Goal: Task Accomplishment & Management: Use online tool/utility

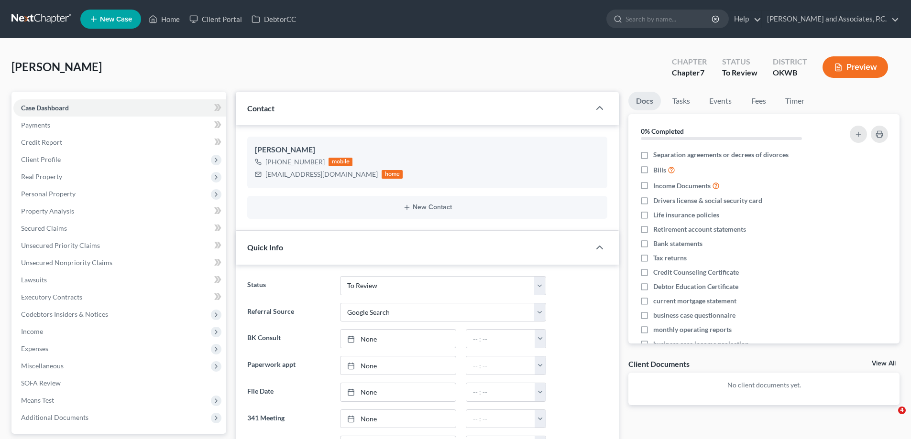
select select "11"
select select "4"
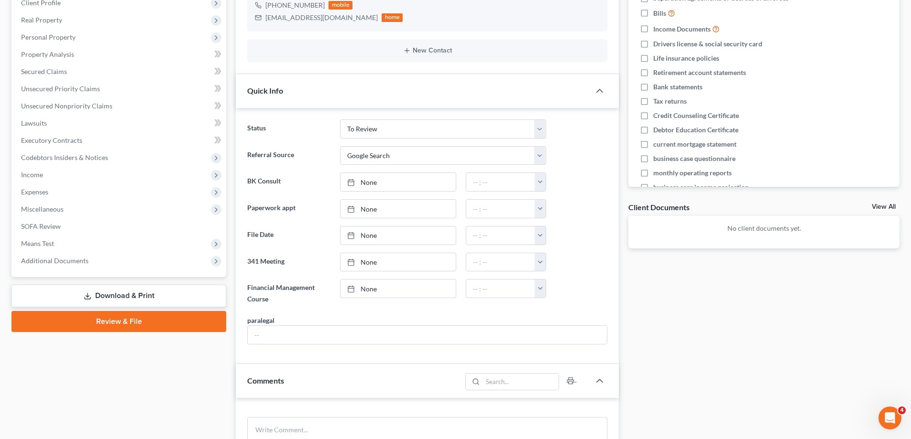
scroll to position [141, 0]
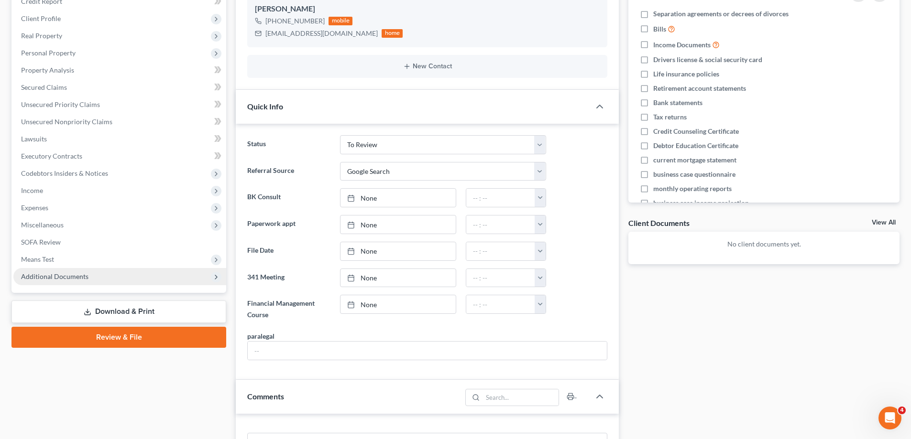
click at [92, 272] on span "Additional Documents" at bounding box center [119, 276] width 213 height 17
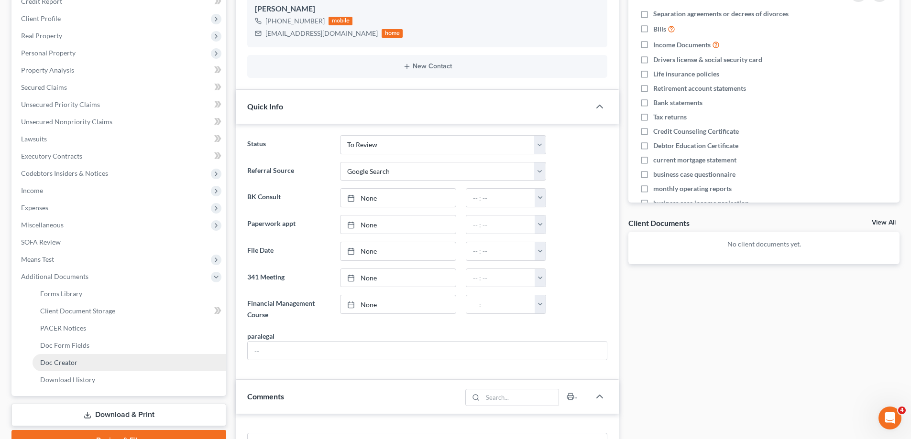
click at [78, 363] on link "Doc Creator" at bounding box center [130, 362] width 194 height 17
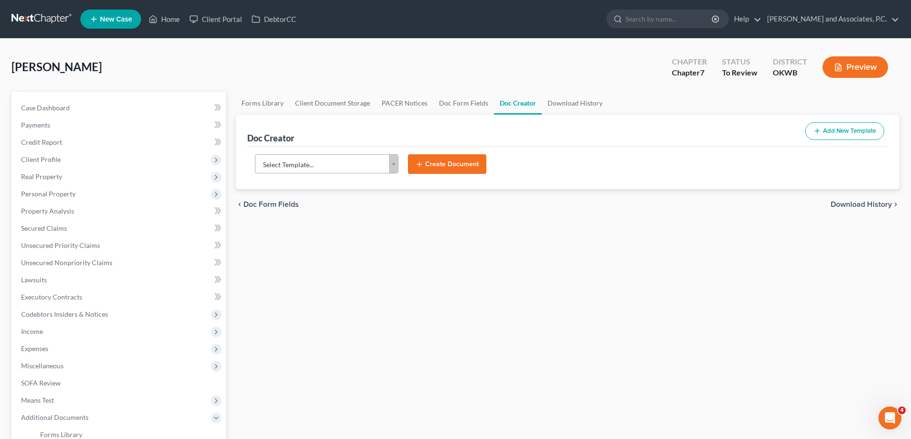
click at [395, 170] on body "Home New Case Client Portal DebtorCC [PERSON_NAME] and Associates, [PERSON_NAME…" at bounding box center [455, 314] width 911 height 629
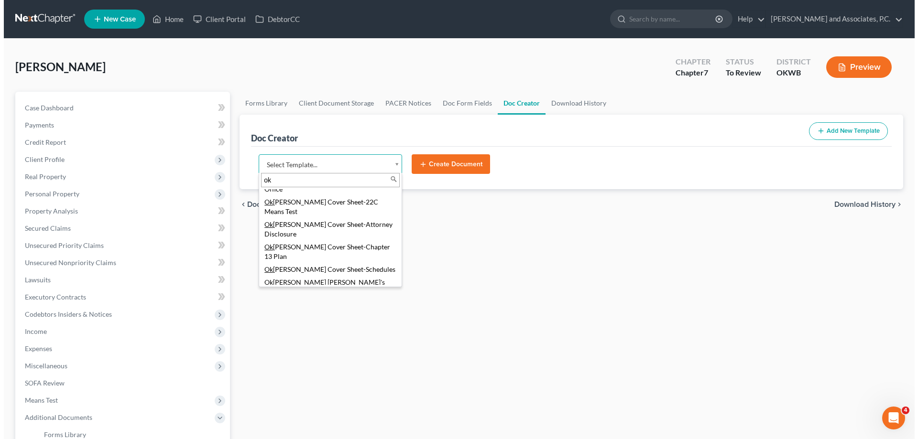
scroll to position [239, 0]
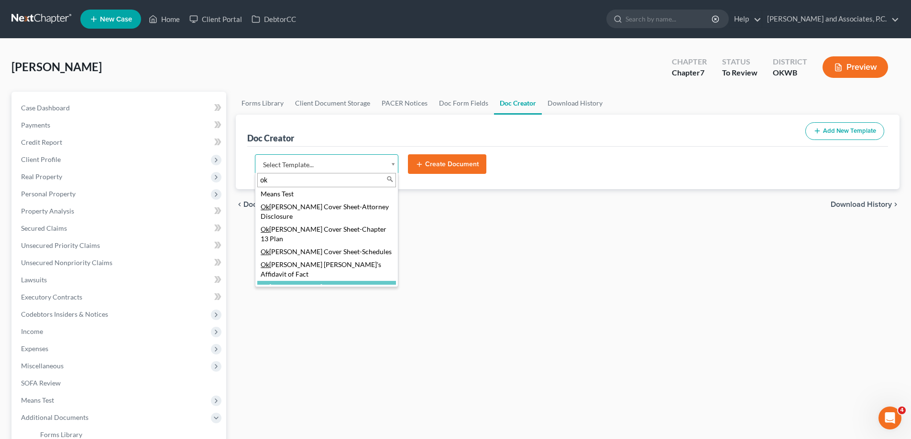
type input "ok"
select select "77465"
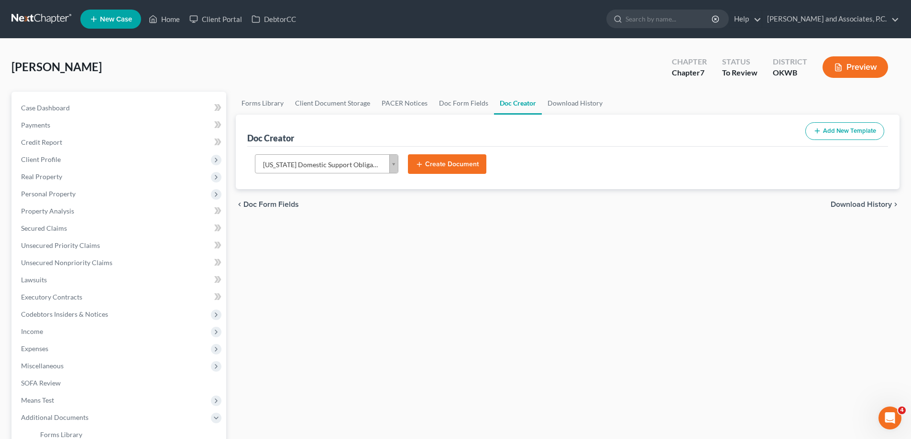
click at [439, 166] on button "Create Document" at bounding box center [447, 164] width 78 height 20
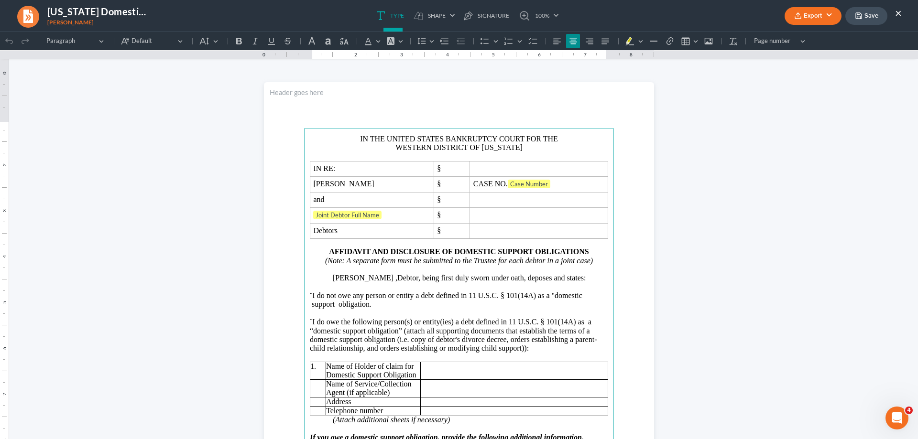
scroll to position [0, 0]
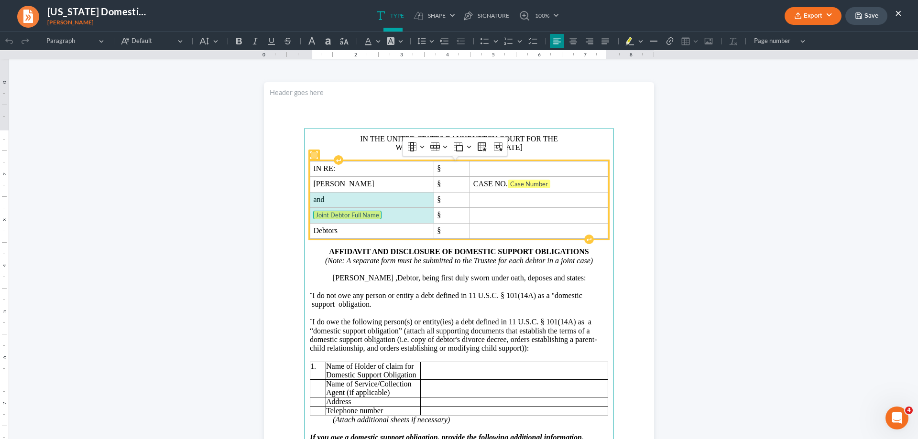
drag, startPoint x: 308, startPoint y: 199, endPoint x: 332, endPoint y: 212, distance: 26.7
click at [332, 213] on tbody "IN RE: § [PERSON_NAME] § CASE NO. Case Number and § Joint Debtor Full Name § De…" at bounding box center [459, 199] width 298 height 77
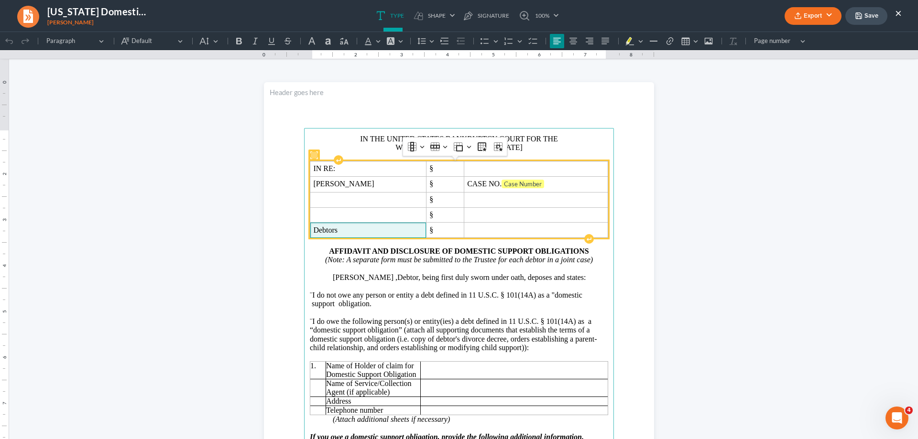
click at [334, 229] on span "Debtors" at bounding box center [367, 230] width 109 height 9
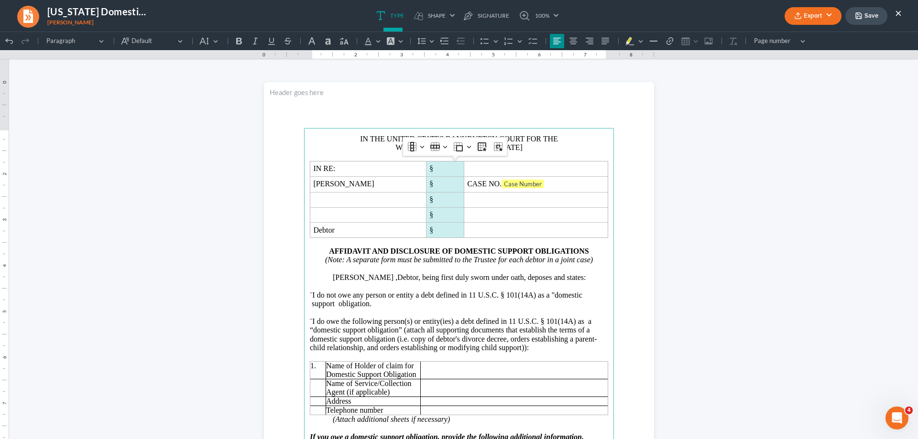
drag, startPoint x: 435, startPoint y: 169, endPoint x: 435, endPoint y: 225, distance: 55.9
click at [435, 225] on tbody "IN RE: § [PERSON_NAME] § CASE NO. Case Number § § Debtor §" at bounding box center [459, 199] width 298 height 76
click at [423, 147] on button "Column Column" at bounding box center [415, 147] width 21 height 14
click at [431, 197] on span "Insert column right" at bounding box center [448, 193] width 52 height 11
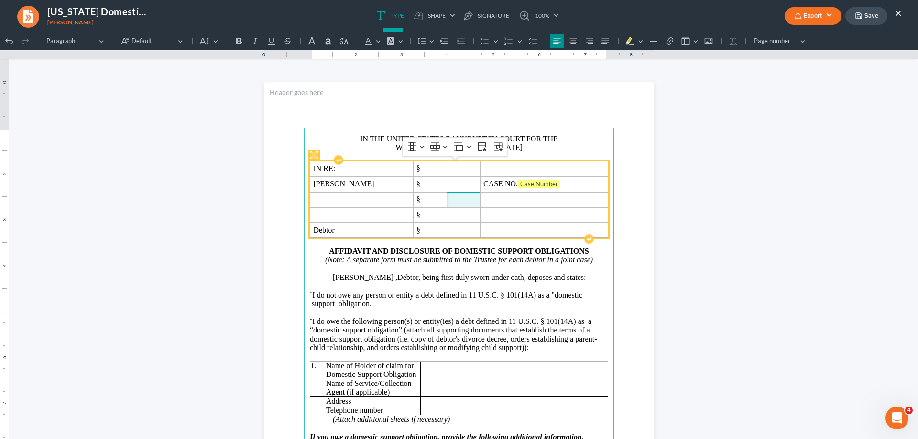
click at [452, 201] on span "Rich Text Editor, page-0-main" at bounding box center [463, 199] width 27 height 9
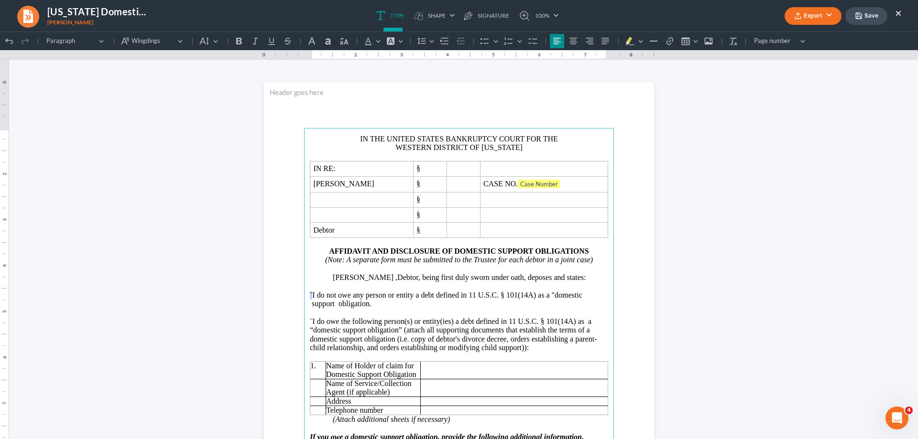
click at [311, 296] on span "¨" at bounding box center [311, 295] width 2 height 8
click at [390, 279] on span "[PERSON_NAME] ,Debtor, being first duly sworn under oath, deposes and states:" at bounding box center [459, 277] width 253 height 8
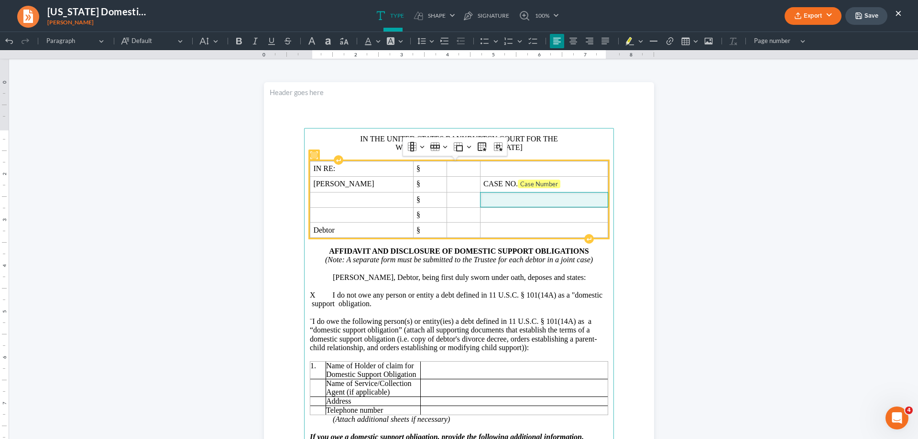
click at [499, 202] on span "Rich Text Editor, page-0-main" at bounding box center [543, 199] width 121 height 9
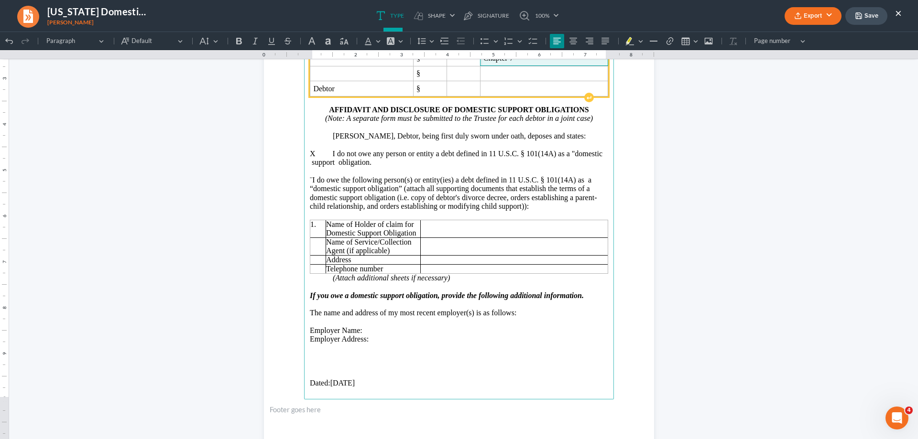
scroll to position [143, 0]
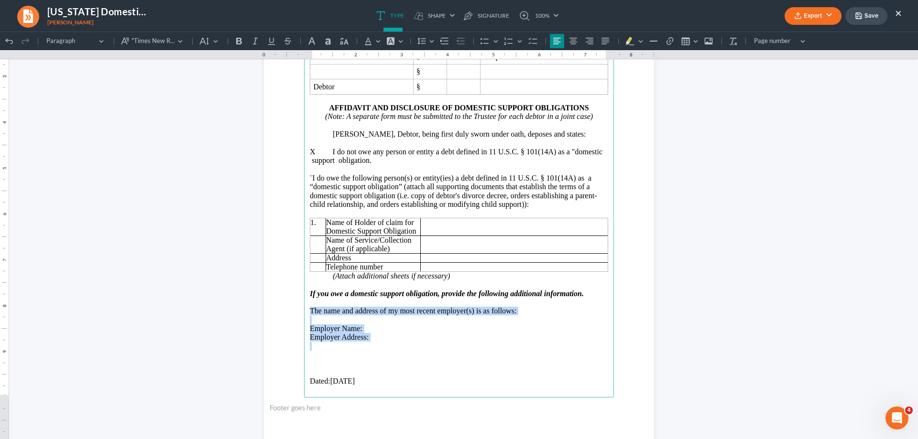
drag, startPoint x: 304, startPoint y: 312, endPoint x: 471, endPoint y: 345, distance: 170.0
click at [471, 345] on main "IN THE UNITED STATES BANKRUPTCY COURT FOR THE WESTERN DISTRICT OF [US_STATE] IN…" at bounding box center [459, 191] width 310 height 413
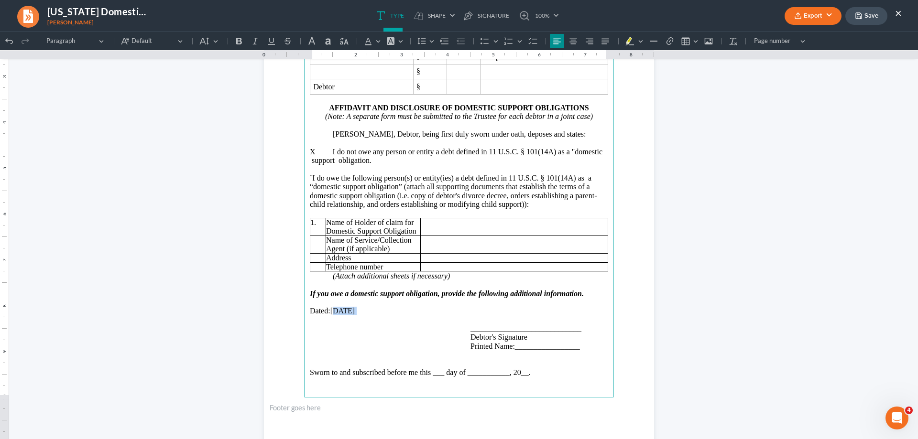
drag, startPoint x: 332, startPoint y: 309, endPoint x: 370, endPoint y: 314, distance: 38.5
click at [370, 314] on p "Dated: [DATE]" at bounding box center [459, 311] width 298 height 9
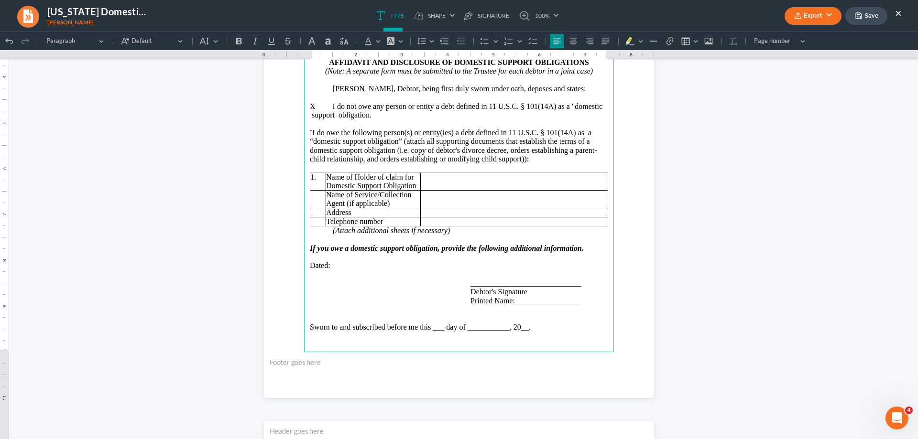
scroll to position [191, 0]
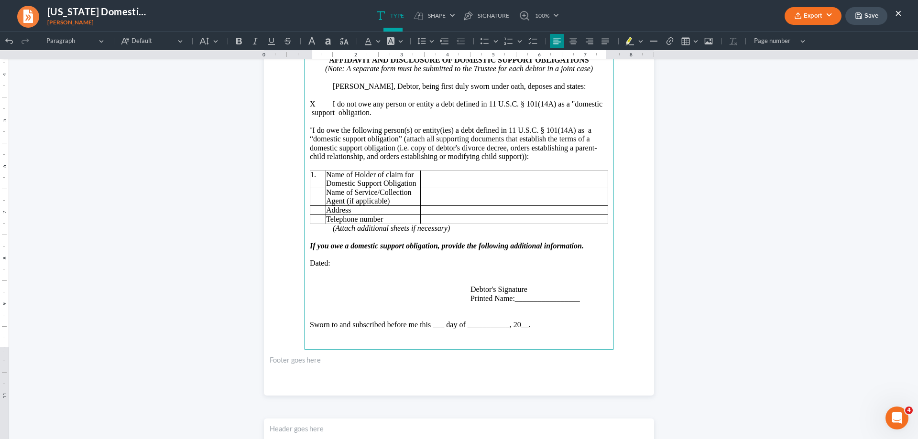
click at [310, 282] on span "Rich Text Editor, page-0-main" at bounding box center [321, 281] width 23 height 9
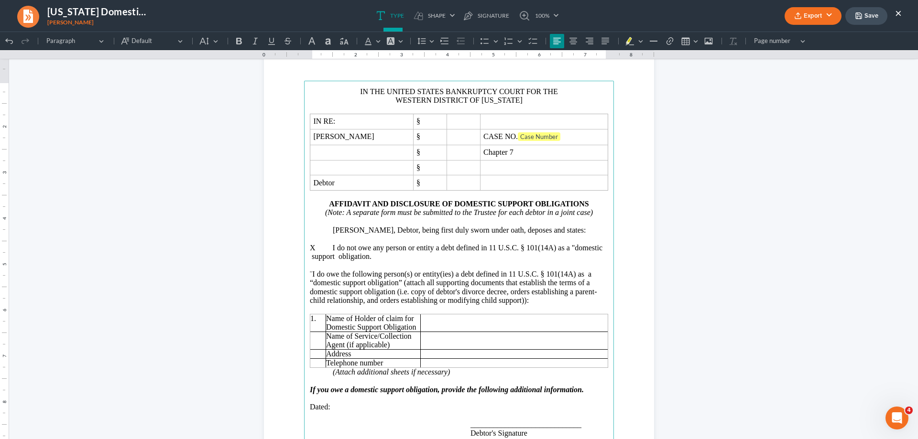
scroll to position [48, 0]
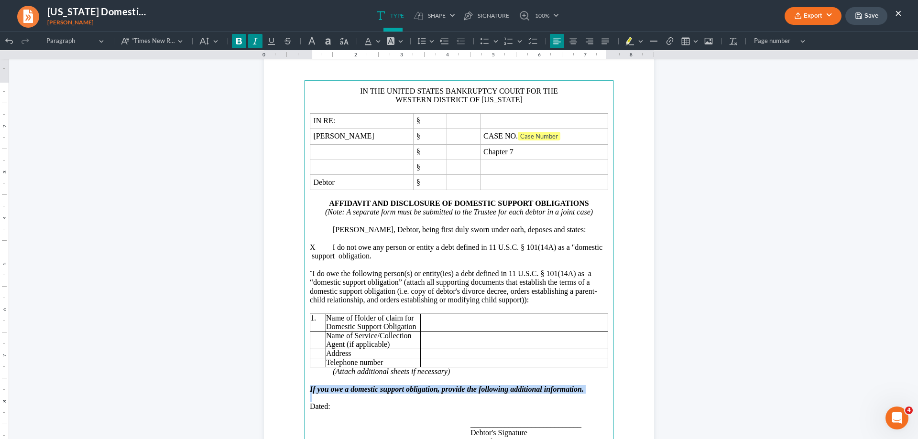
drag, startPoint x: 303, startPoint y: 388, endPoint x: 373, endPoint y: 395, distance: 71.1
click at [373, 395] on main "IN THE UNITED STATES BANKRUPTCY COURT FOR THE WESTERN DISTRICT OF [US_STATE] IN…" at bounding box center [459, 286] width 310 height 413
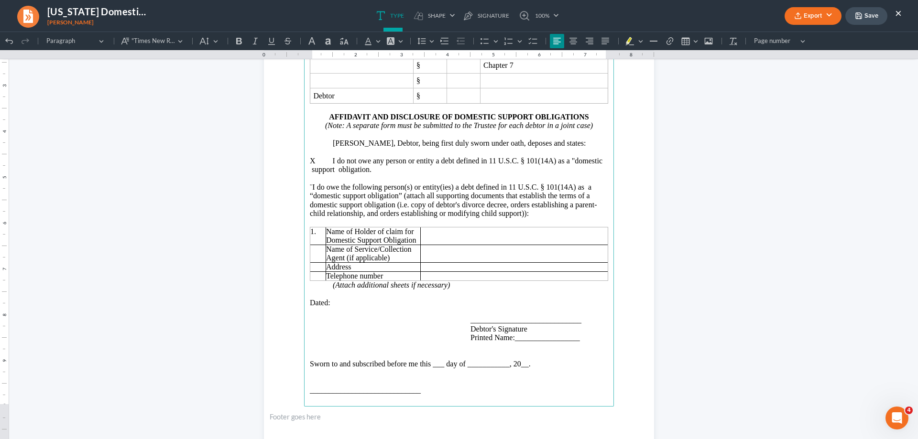
scroll to position [96, 0]
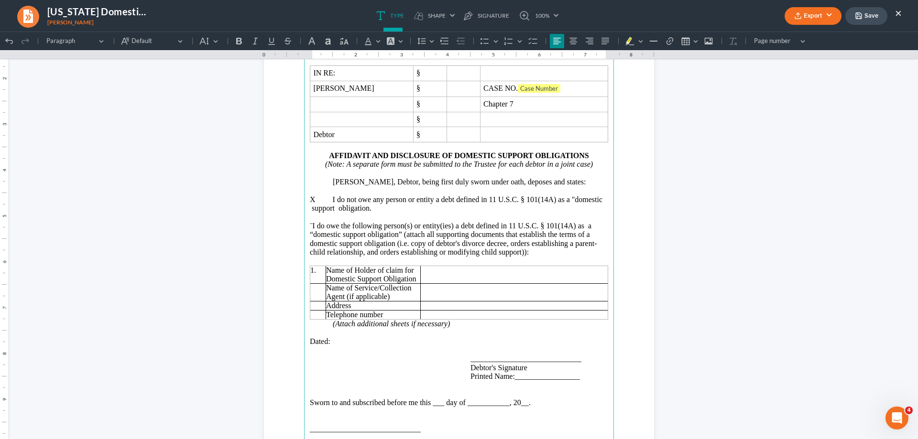
click at [310, 347] on p "Rich Text Editor, page-0-main" at bounding box center [459, 350] width 298 height 9
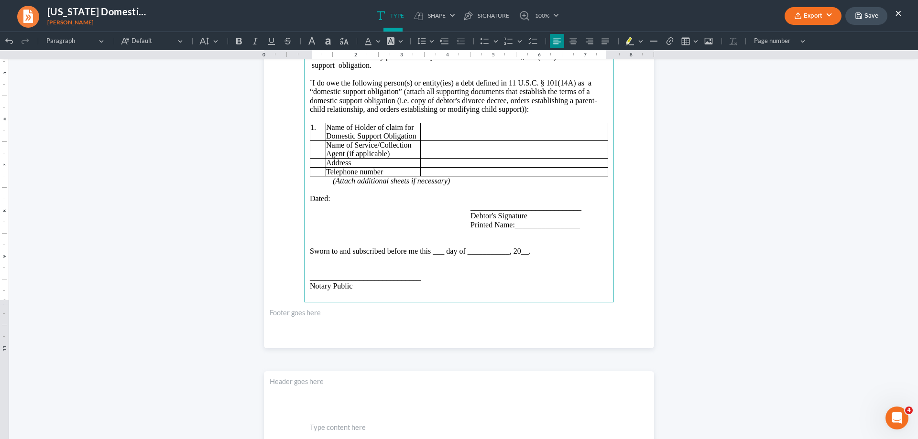
scroll to position [191, 0]
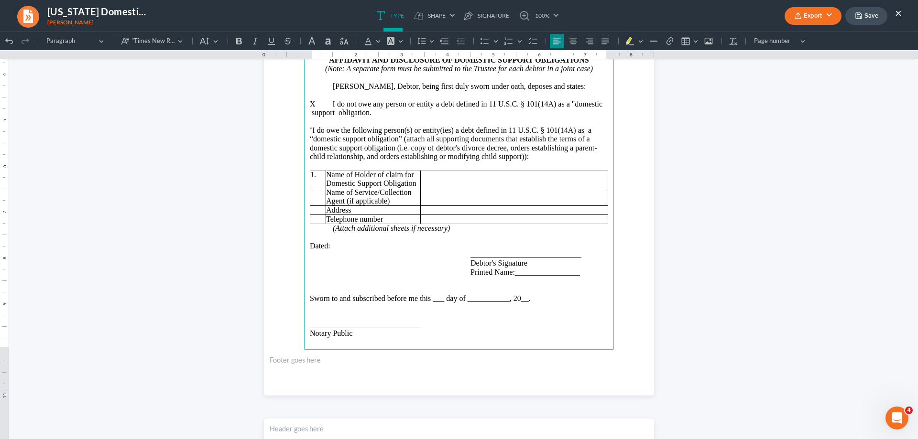
click at [531, 300] on span "Sworn to and subscribed before me this ___ day of ___________, 20__." at bounding box center [420, 298] width 221 height 8
click at [313, 281] on span "Rich Text Editor, page-0-main" at bounding box center [353, 281] width 86 height 8
click at [305, 235] on main "IN THE UNITED STATES BANKRUPTCY COURT FOR THE WESTERN DISTRICT OF [US_STATE] IN…" at bounding box center [459, 143] width 310 height 413
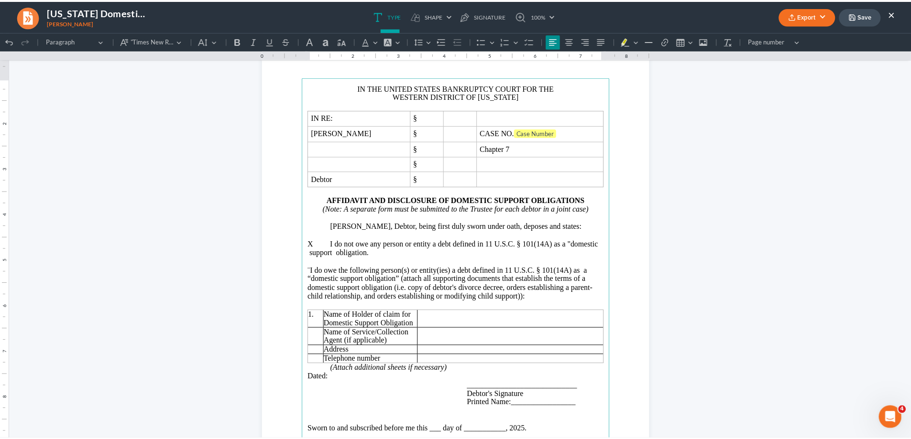
scroll to position [27, 0]
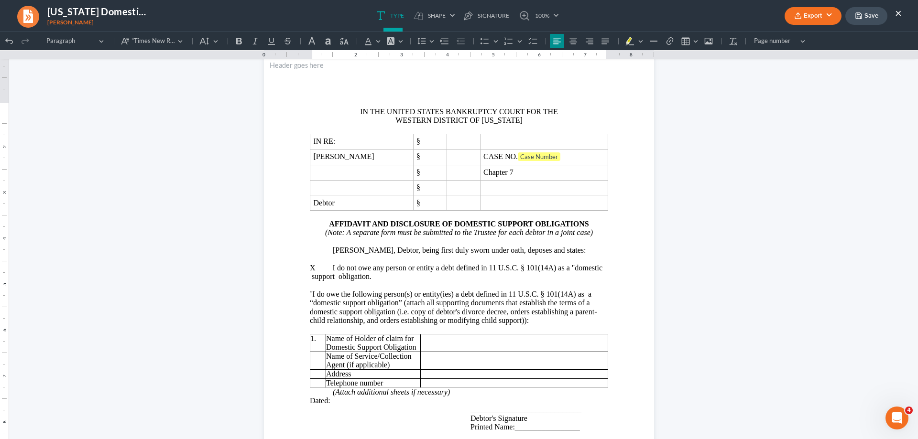
click at [869, 21] on button "Save" at bounding box center [866, 16] width 42 height 18
click at [900, 15] on button "×" at bounding box center [898, 12] width 7 height 11
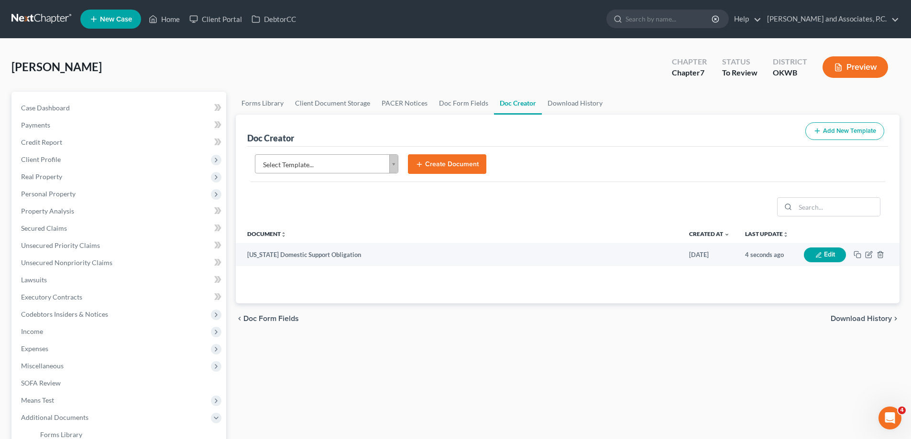
click at [393, 165] on body "Home New Case Client Portal DebtorCC [PERSON_NAME] and Associates, [PERSON_NAME…" at bounding box center [455, 314] width 911 height 629
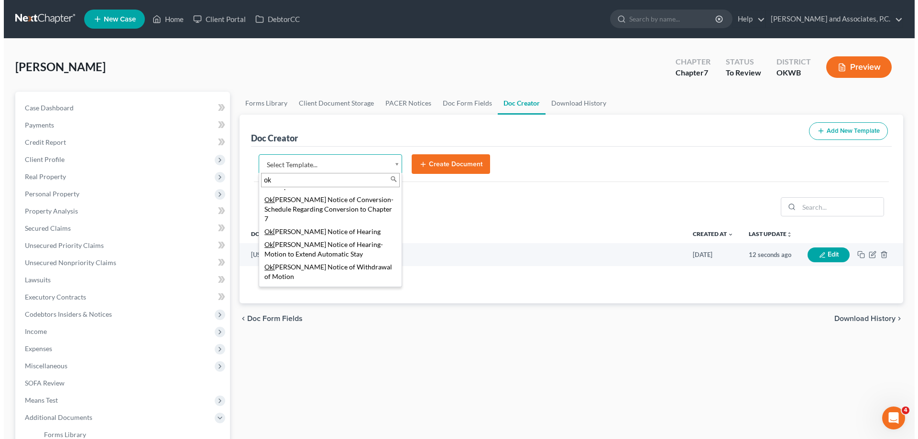
scroll to position [860, 0]
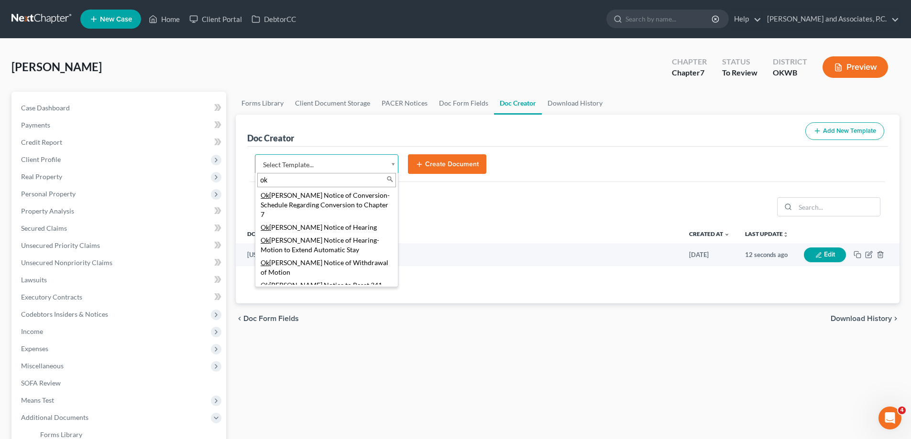
type input "ok"
select select "77427"
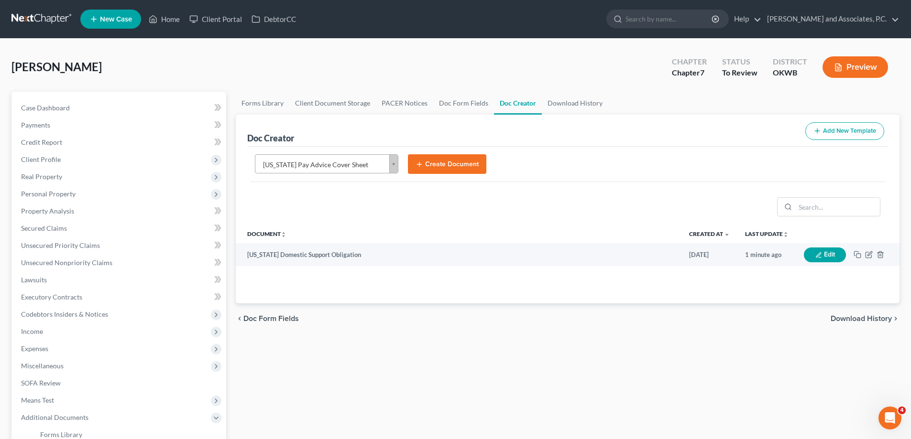
click at [430, 169] on button "Create Document" at bounding box center [447, 164] width 78 height 20
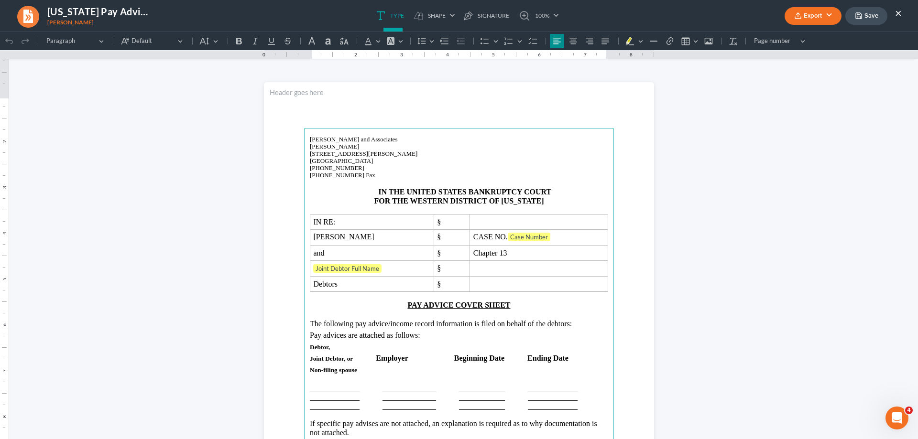
scroll to position [0, 0]
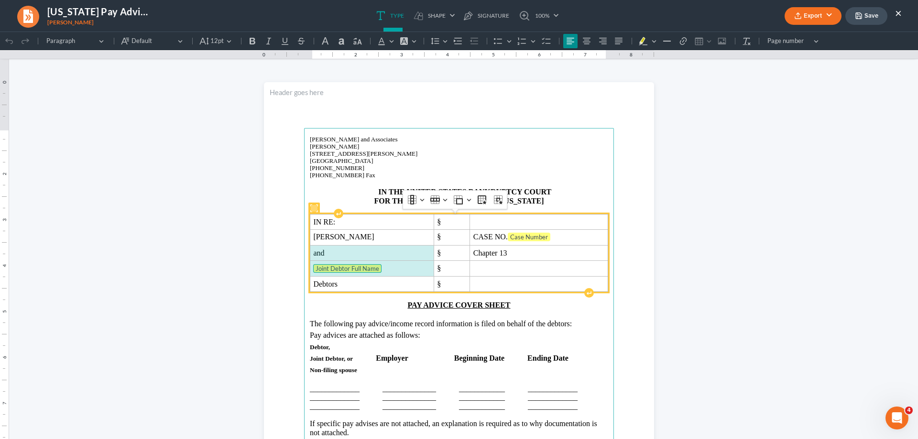
drag, startPoint x: 309, startPoint y: 254, endPoint x: 331, endPoint y: 269, distance: 26.9
click at [331, 269] on tbody "IN RE: § [PERSON_NAME] § CASE NO. Case Number and § Chapter 13 Joint Debtor Ful…" at bounding box center [459, 253] width 298 height 77
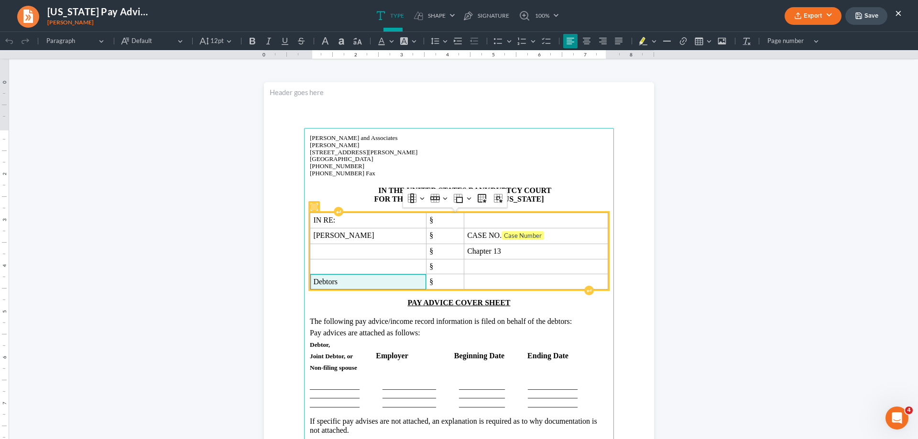
click at [333, 282] on span "Debtors" at bounding box center [325, 282] width 24 height 8
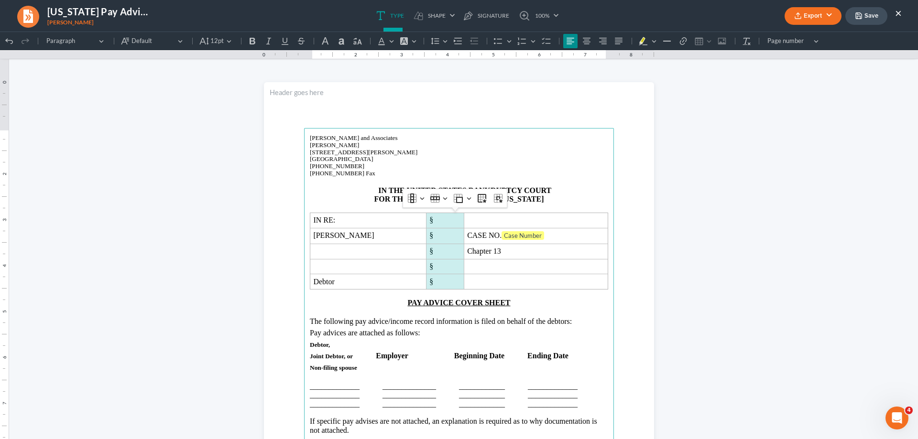
drag, startPoint x: 431, startPoint y: 218, endPoint x: 437, endPoint y: 279, distance: 61.5
click at [437, 279] on tbody "IN RE: § [PERSON_NAME] § CASE NO. Case Number § Chapter 13 § Debtor §" at bounding box center [459, 251] width 298 height 76
click at [422, 202] on button "Column Column" at bounding box center [415, 198] width 21 height 14
click at [423, 245] on span "Insert column right" at bounding box center [448, 245] width 52 height 11
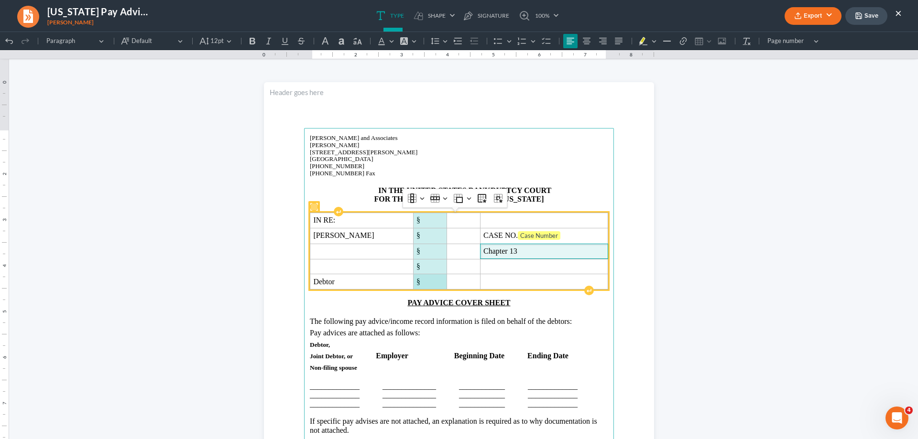
click at [505, 253] on span "Chapter 13" at bounding box center [500, 251] width 34 height 8
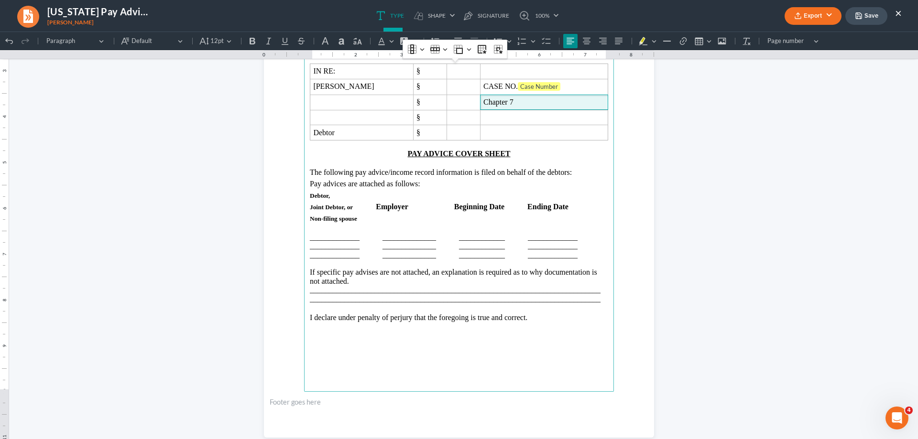
scroll to position [143, 0]
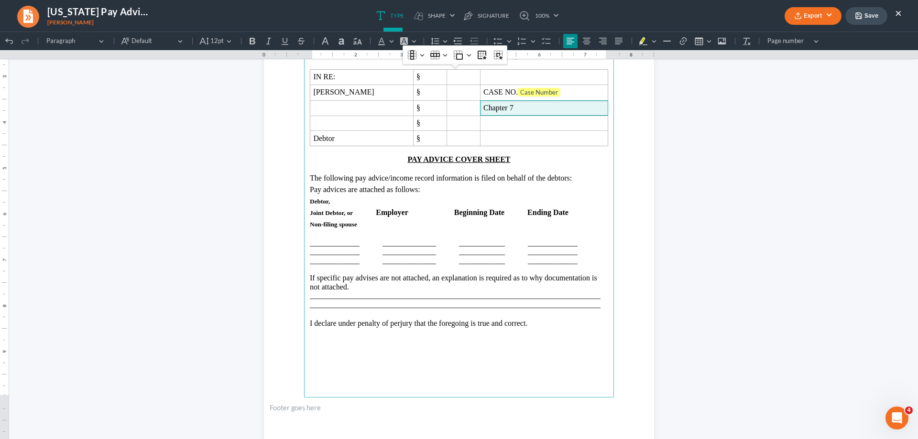
click at [323, 238] on p "Rich Text Editor, page-0-main" at bounding box center [459, 234] width 298 height 9
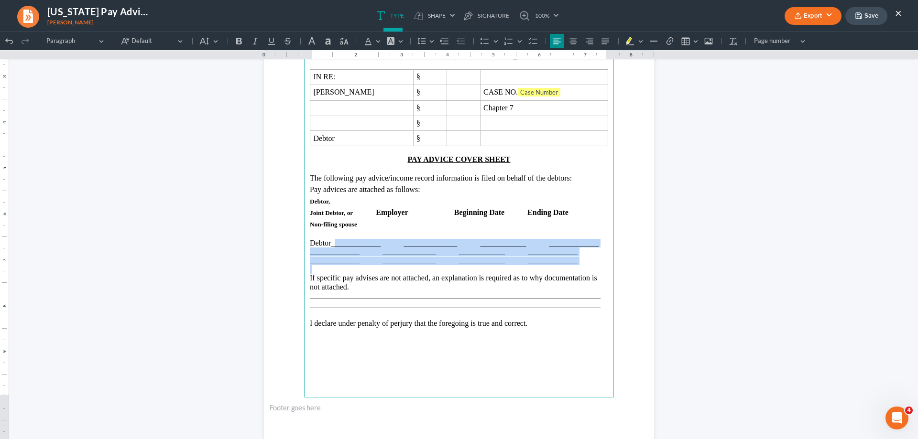
drag, startPoint x: 329, startPoint y: 245, endPoint x: 447, endPoint y: 269, distance: 120.1
click at [447, 269] on main "[PERSON_NAME] and Associates [PERSON_NAME][GEOGRAPHIC_DATA][STREET_ADDRESS][PER…" at bounding box center [459, 191] width 310 height 413
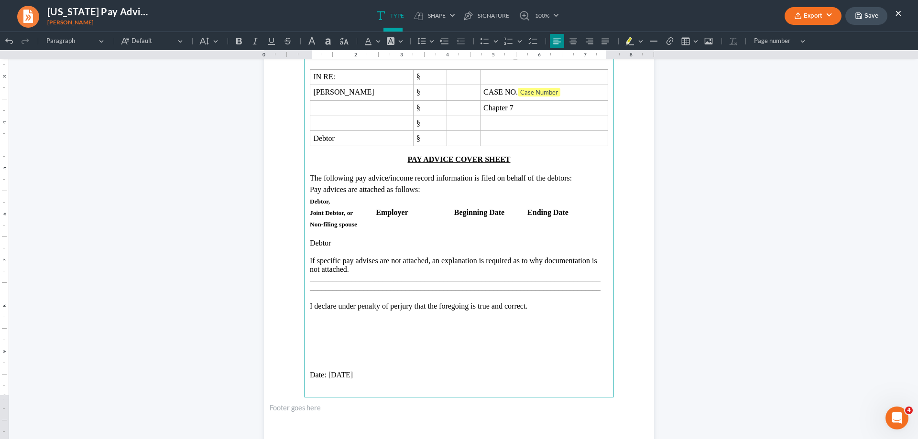
click at [310, 243] on p "Debtor" at bounding box center [459, 243] width 298 height 9
click at [369, 234] on p "Rich Text Editor, page-0-main" at bounding box center [459, 234] width 298 height 9
click at [347, 236] on p "Rich Text Editor, page-0-main" at bounding box center [459, 234] width 298 height 9
click at [341, 247] on p "Debtor" at bounding box center [459, 243] width 298 height 9
click at [432, 243] on p "[GEOGRAPHIC_DATA] [DATE]" at bounding box center [459, 243] width 298 height 9
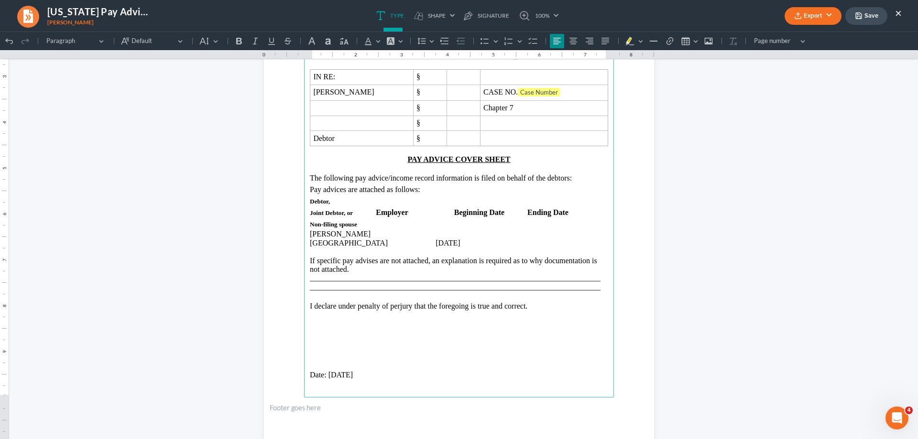
click at [499, 242] on p "[GEOGRAPHIC_DATA] [DATE]" at bounding box center [459, 243] width 298 height 9
click at [310, 325] on p "Rich Text Editor, page-0-main" at bounding box center [459, 329] width 298 height 11
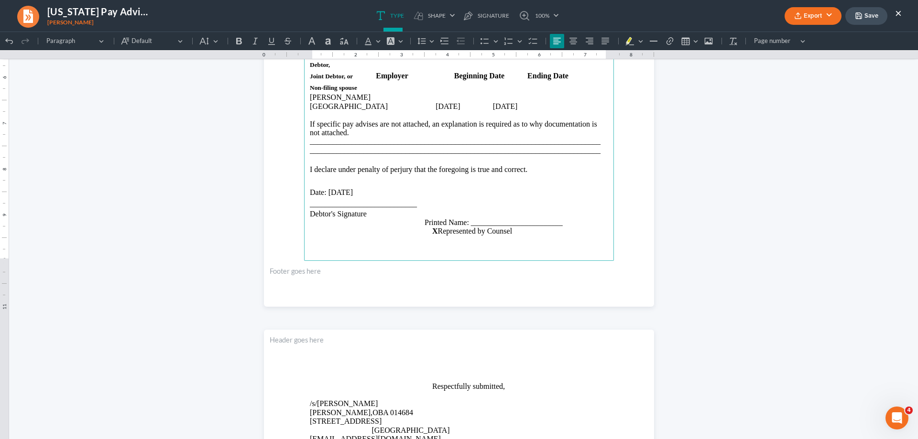
scroll to position [239, 0]
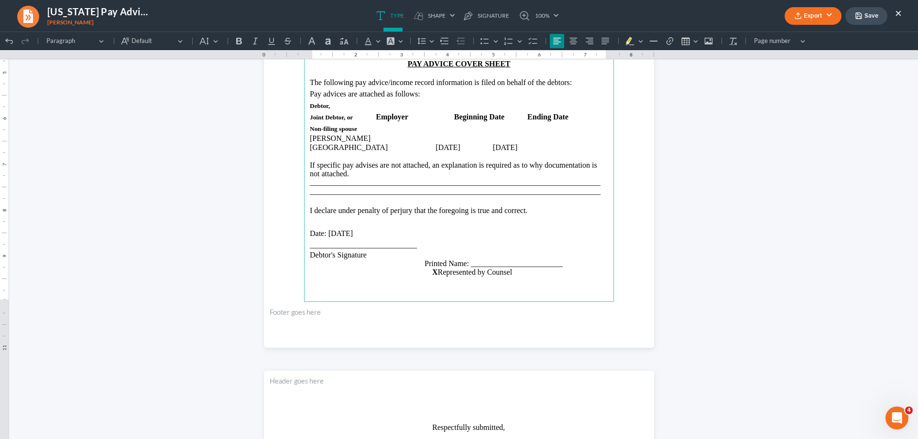
drag, startPoint x: 325, startPoint y: 234, endPoint x: 358, endPoint y: 238, distance: 33.2
click at [358, 238] on p "Date: [DATE]" at bounding box center [459, 233] width 298 height 11
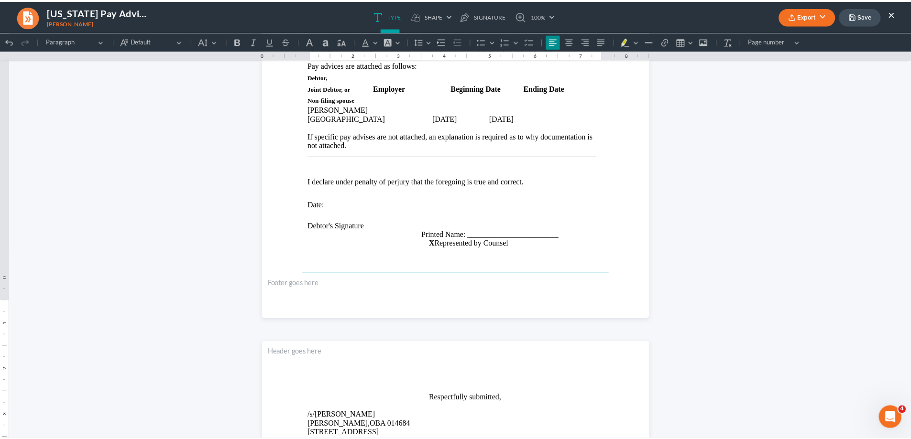
scroll to position [77, 0]
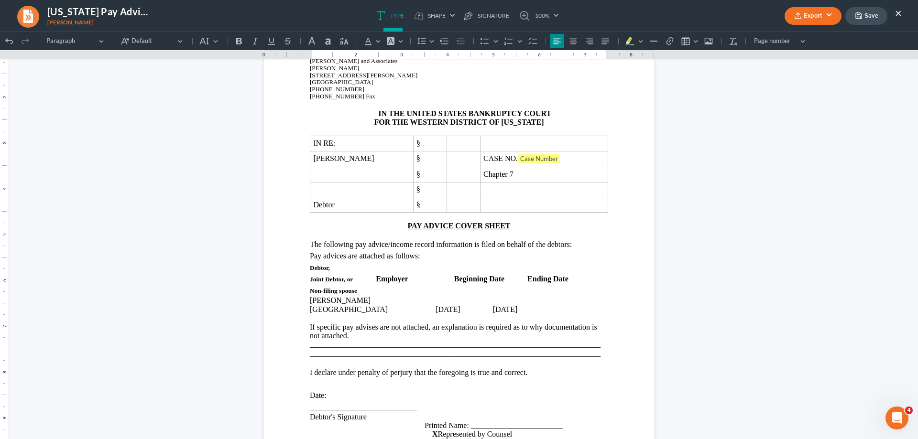
click at [867, 13] on button "Save" at bounding box center [866, 16] width 42 height 18
click at [900, 14] on button "×" at bounding box center [898, 12] width 7 height 11
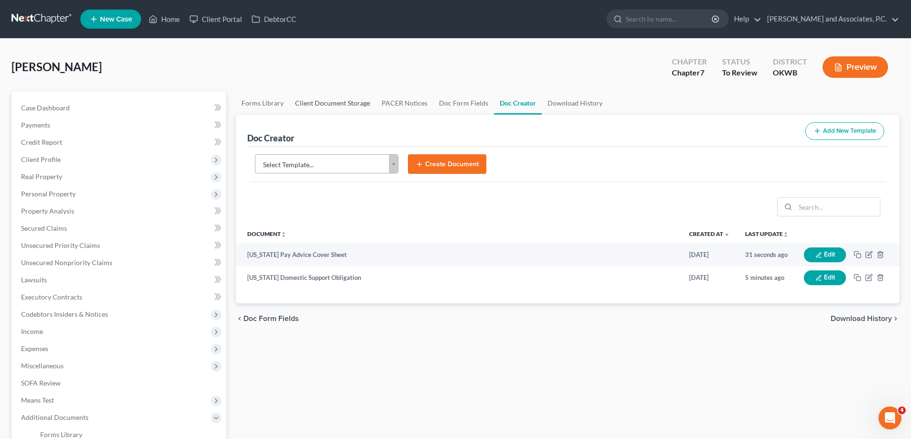
click at [346, 102] on link "Client Document Storage" at bounding box center [332, 103] width 87 height 23
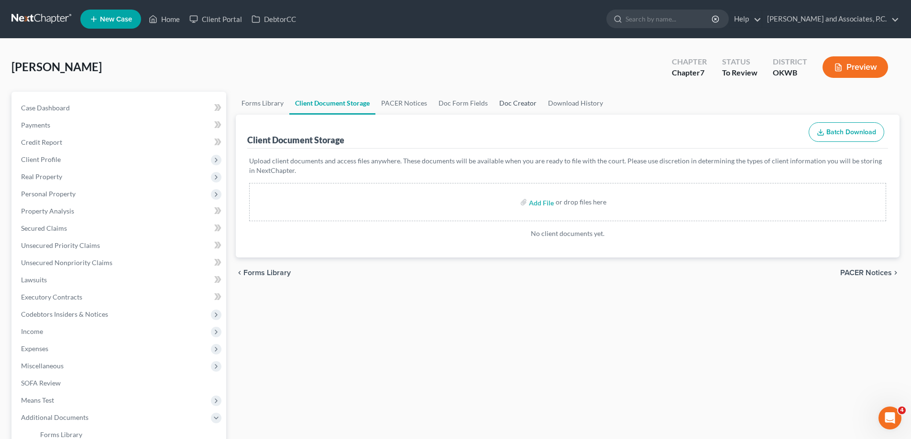
click at [514, 104] on link "Doc Creator" at bounding box center [517, 103] width 49 height 23
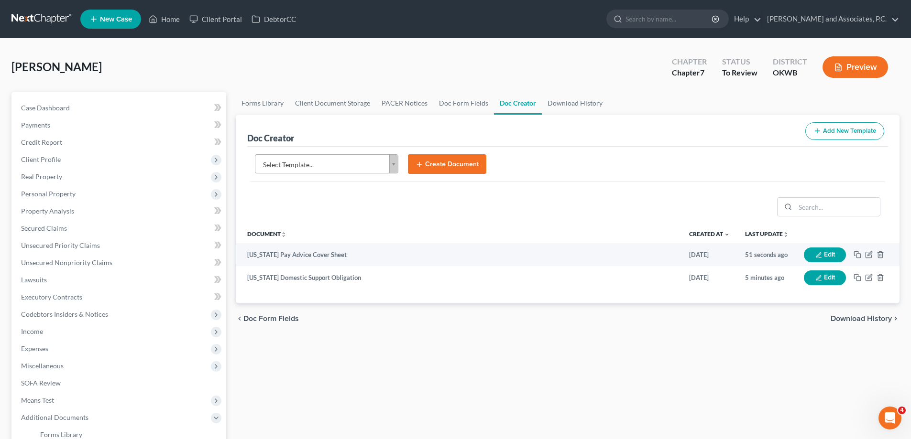
click at [392, 163] on body "Home New Case Client Portal DebtorCC [PERSON_NAME] and Associates, [PERSON_NAME…" at bounding box center [455, 314] width 911 height 629
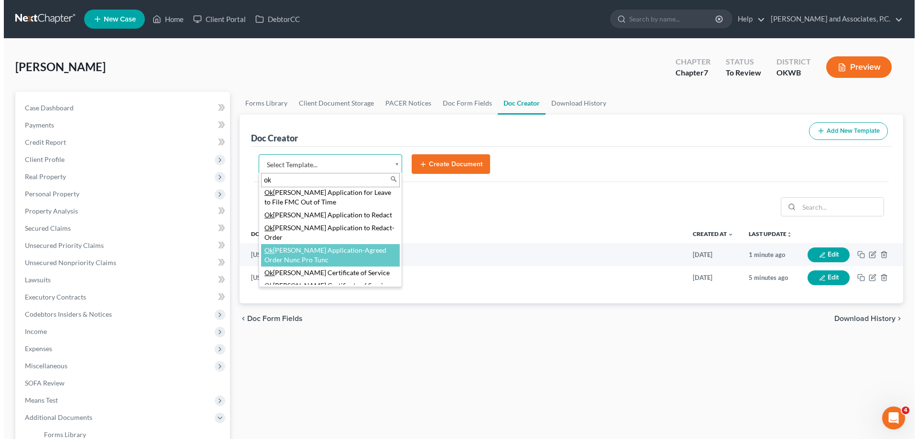
scroll to position [191, 0]
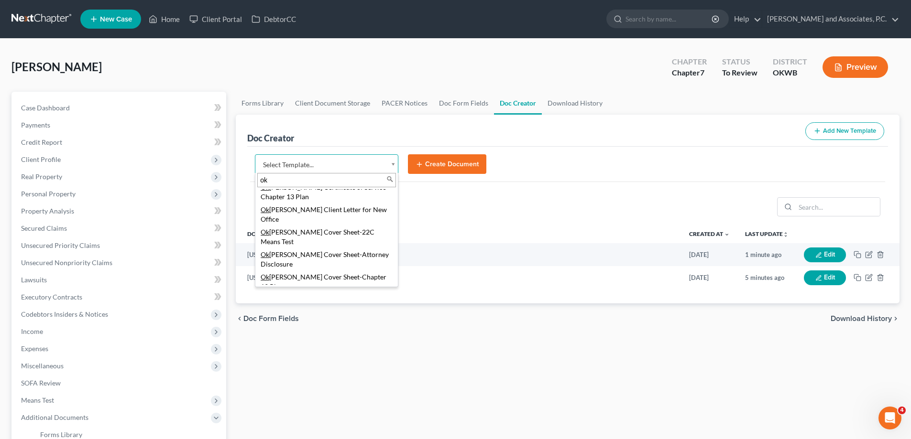
type input "ok"
select select "77464"
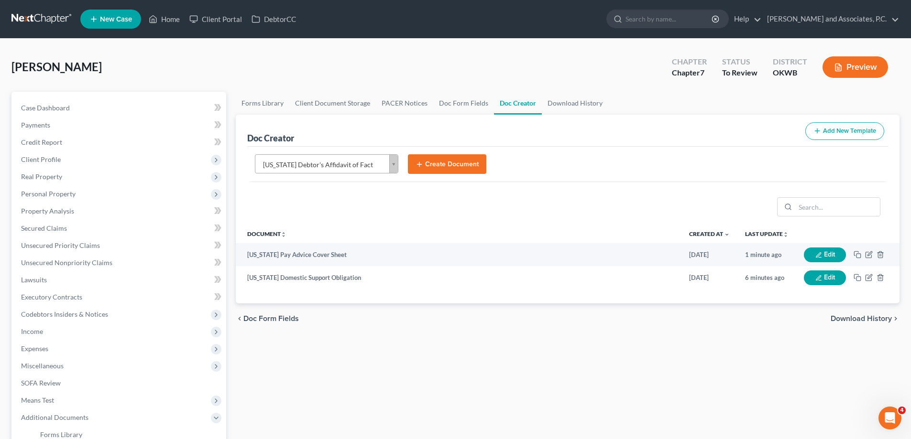
click at [460, 165] on button "Create Document" at bounding box center [447, 164] width 78 height 20
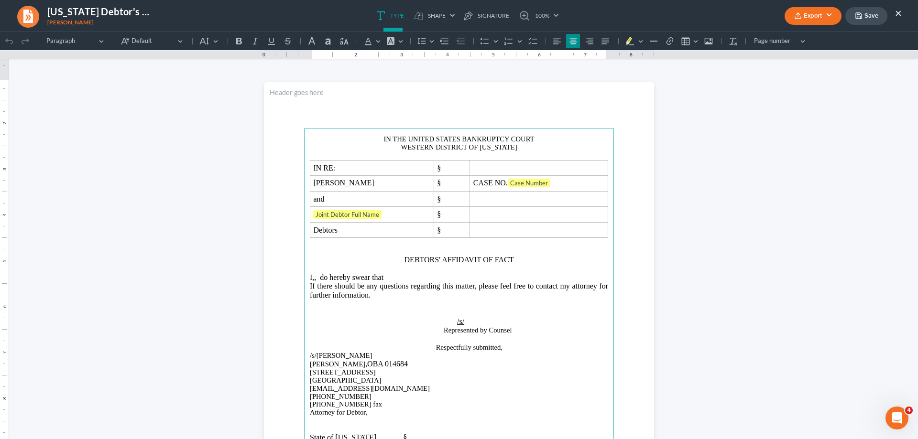
scroll to position [0, 0]
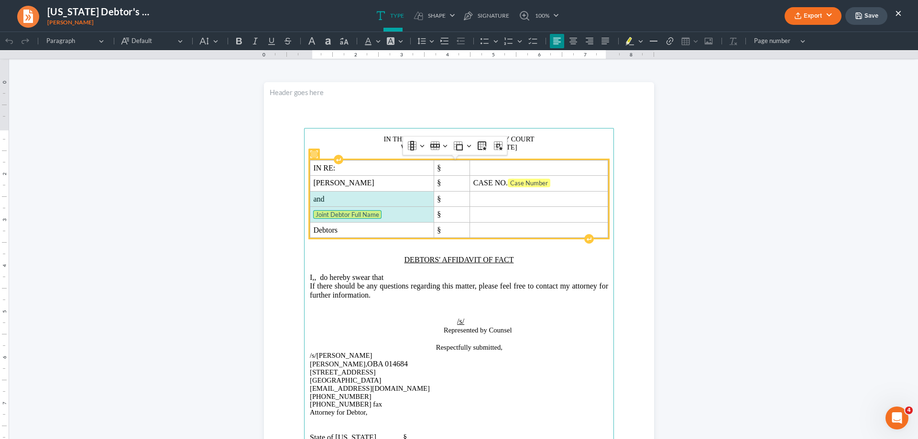
drag, startPoint x: 311, startPoint y: 200, endPoint x: 338, endPoint y: 217, distance: 32.2
click at [338, 217] on tbody "IN RE: § [PERSON_NAME] § CASE NO. Case Number and § Joint Debtor Full Name § De…" at bounding box center [459, 199] width 298 height 77
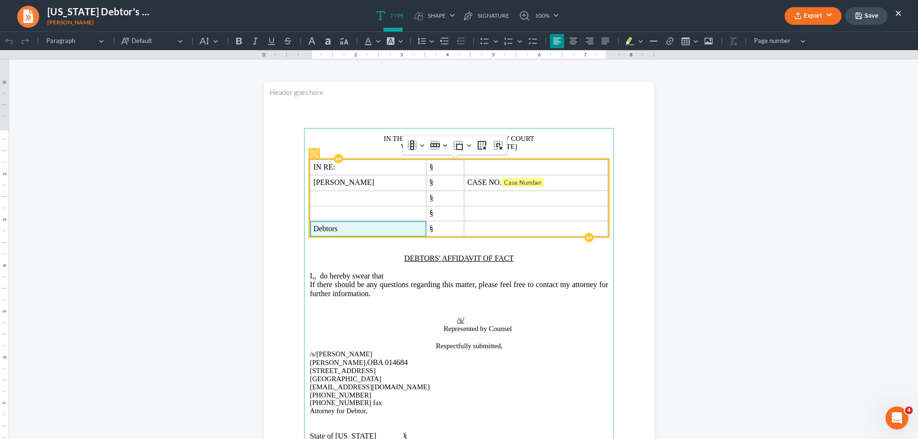
click at [335, 235] on td "Debtors" at bounding box center [368, 228] width 116 height 15
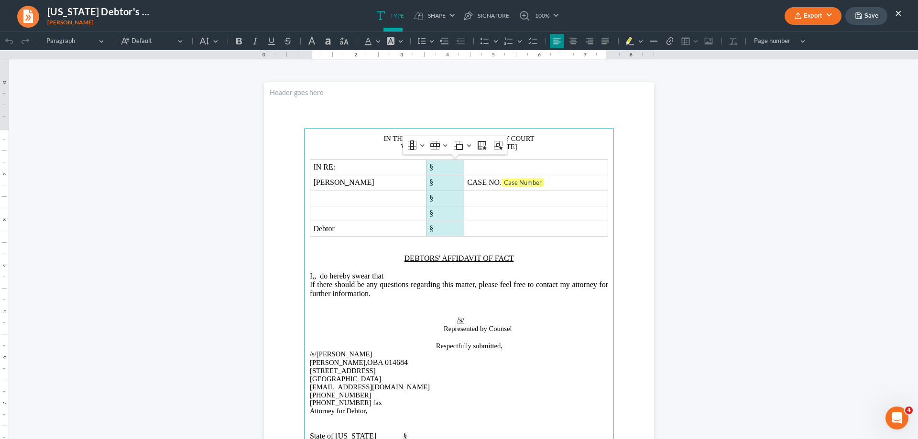
drag, startPoint x: 433, startPoint y: 168, endPoint x: 432, endPoint y: 210, distance: 42.1
click at [433, 227] on tbody "IN RE: § [PERSON_NAME] § CASE NO. Case Number § § Debtor §" at bounding box center [459, 198] width 298 height 76
click at [421, 148] on button "Column Column" at bounding box center [415, 145] width 21 height 14
click at [433, 194] on span "Insert column right" at bounding box center [448, 192] width 52 height 11
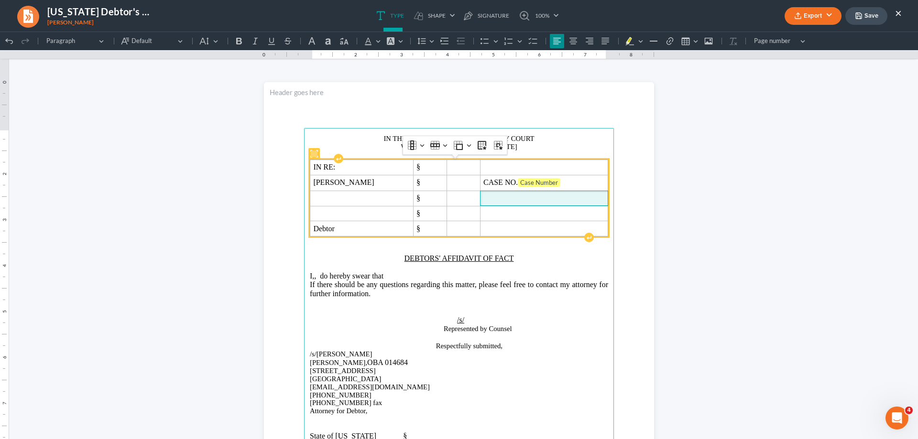
click at [495, 200] on span "Rich Text Editor, page-0-main" at bounding box center [543, 198] width 121 height 9
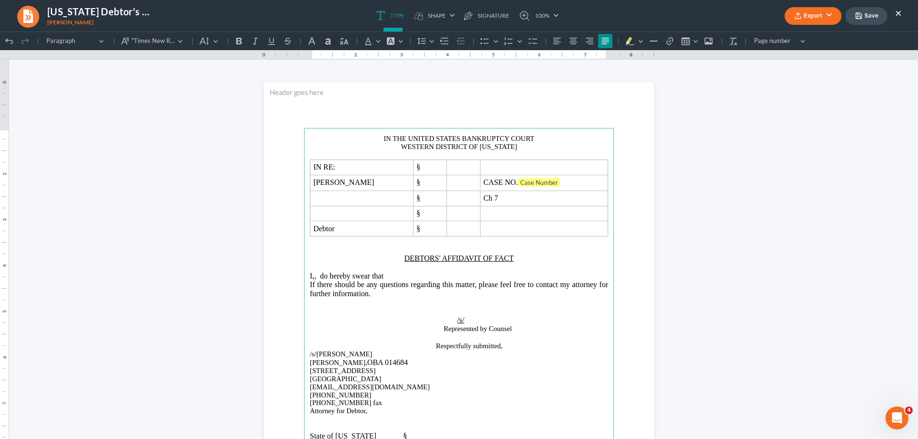
click at [332, 280] on p "I,, do hereby swear that" at bounding box center [459, 276] width 298 height 9
click at [513, 413] on p "Attorney for Debtor," at bounding box center [459, 411] width 298 height 8
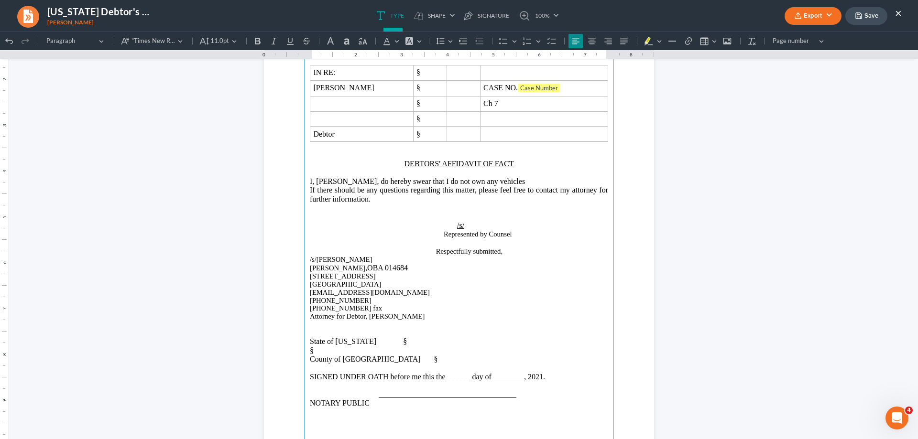
scroll to position [96, 0]
drag, startPoint x: 333, startPoint y: 340, endPoint x: 349, endPoint y: 344, distance: 16.2
click at [349, 344] on span "State of [US_STATE] §" at bounding box center [358, 340] width 97 height 8
click at [545, 377] on span "SIGNED UNDER OATH before me this the ______ day of ________, 2021." at bounding box center [427, 376] width 235 height 8
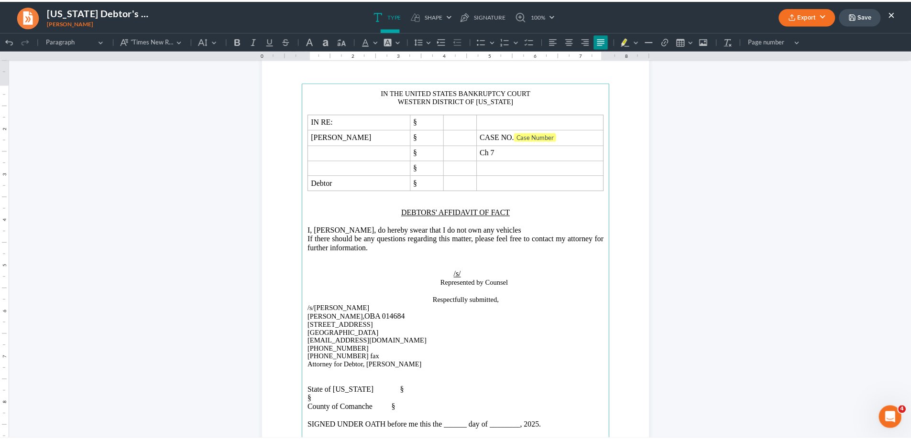
scroll to position [27, 0]
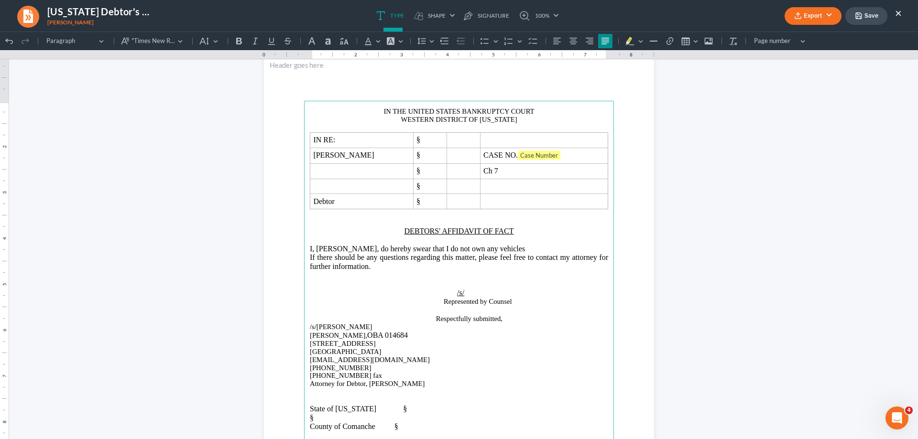
click at [525, 250] on span "I, [PERSON_NAME], do hereby swear that I do not own any vehicles" at bounding box center [417, 249] width 215 height 8
click at [866, 17] on button "Save" at bounding box center [866, 16] width 42 height 18
click at [897, 13] on button "×" at bounding box center [898, 12] width 7 height 11
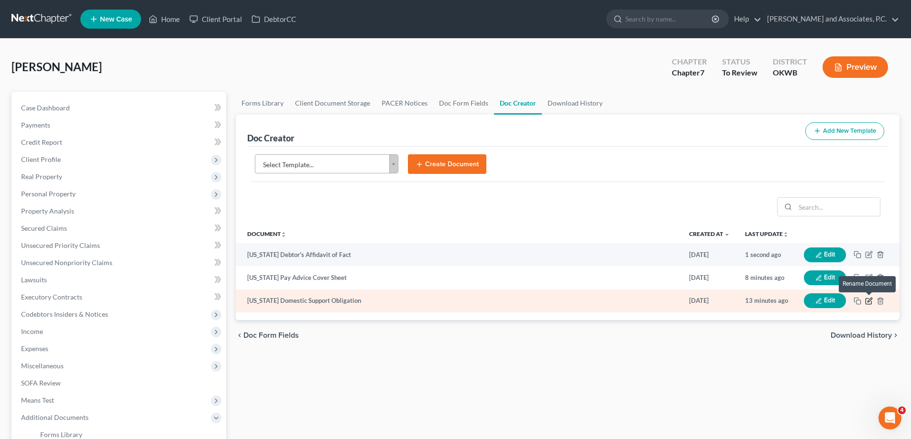
click at [869, 301] on icon "button" at bounding box center [869, 300] width 4 height 4
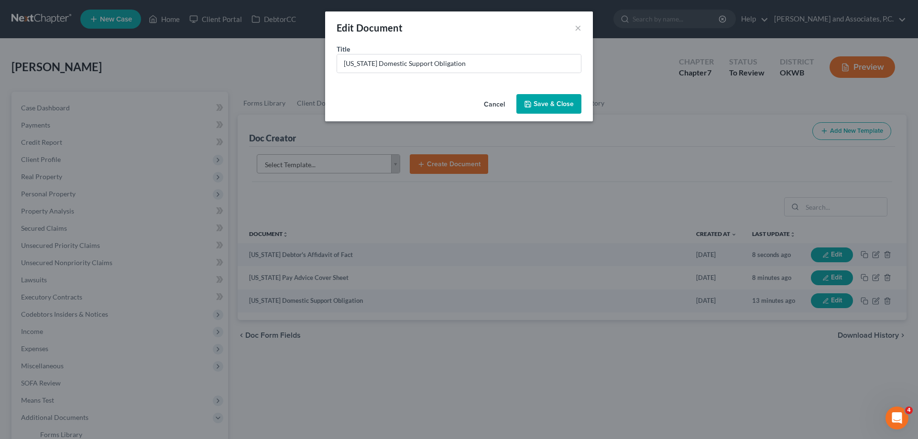
click at [488, 103] on button "Cancel" at bounding box center [494, 104] width 36 height 19
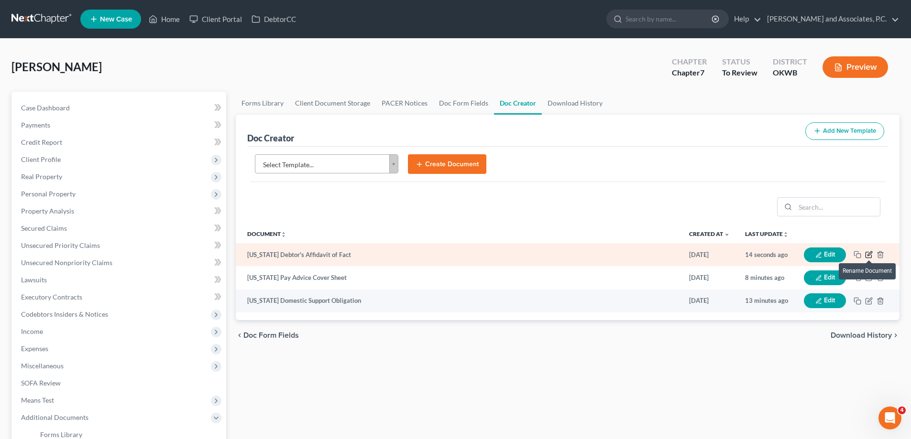
click at [868, 254] on icon "button" at bounding box center [869, 255] width 8 height 8
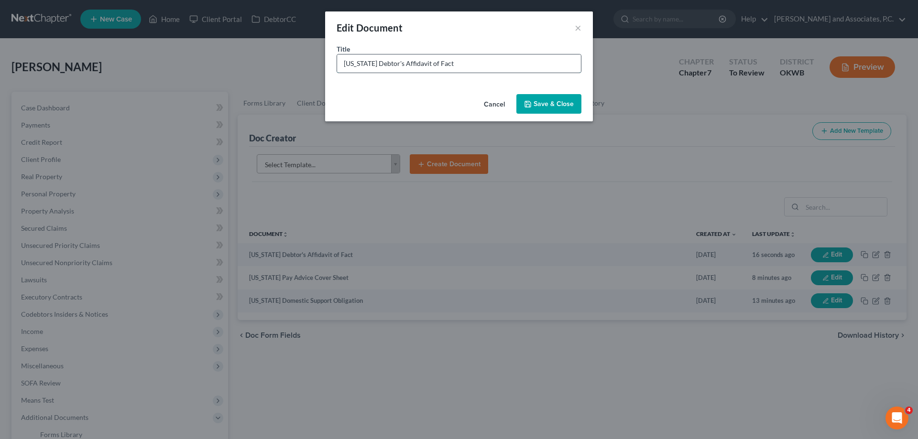
click at [459, 66] on input "[US_STATE] Debtor's Affidavit of Fact" at bounding box center [459, 63] width 244 height 18
type input "[US_STATE] Debtor's Affidavit of Fact - Vehicle"
click at [537, 108] on button "Save & Close" at bounding box center [548, 104] width 65 height 20
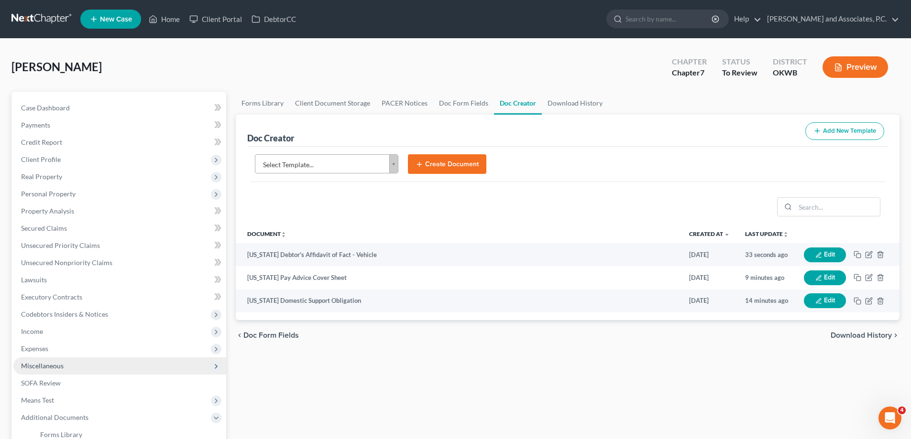
click at [54, 364] on span "Miscellaneous" at bounding box center [42, 366] width 43 height 8
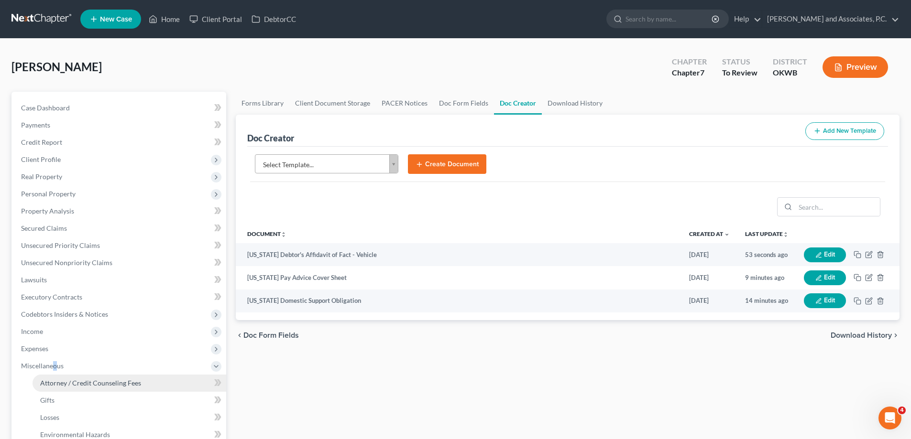
click at [66, 383] on span "Attorney / Credit Counseling Fees" at bounding box center [90, 383] width 101 height 8
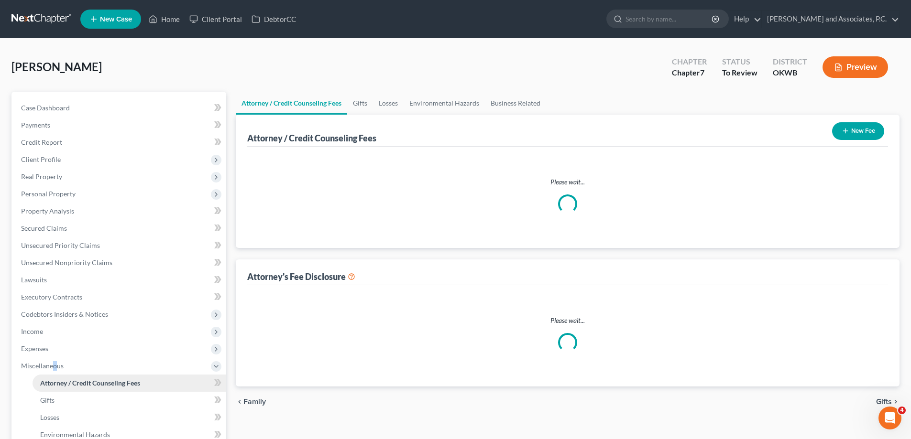
select select "0"
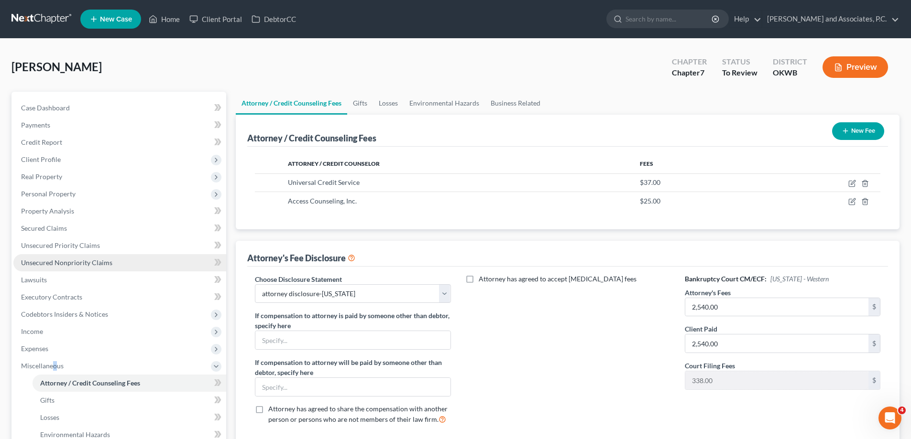
click at [63, 264] on span "Unsecured Nonpriority Claims" at bounding box center [66, 263] width 91 height 8
